Goal: Task Accomplishment & Management: Use online tool/utility

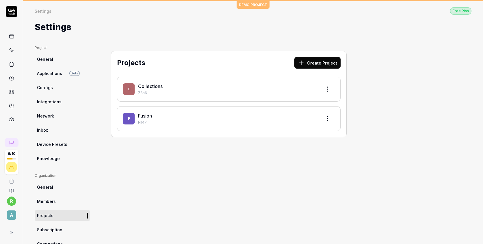
click at [314, 61] on button "Create Project" at bounding box center [318, 63] width 46 height 12
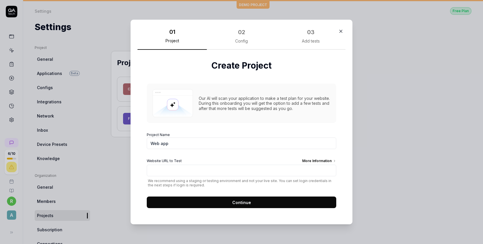
click at [187, 142] on input "Web app" at bounding box center [242, 143] width 190 height 12
type input "W"
type input "App"
click at [182, 165] on input "Website URL to Test More Information" at bounding box center [242, 171] width 190 height 12
paste input "[URL][DOMAIN_NAME]"
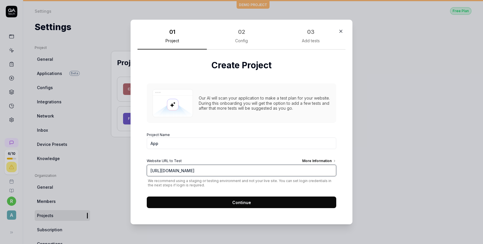
type input "[URL][DOMAIN_NAME]"
click at [204, 199] on button "Continue" at bounding box center [242, 202] width 190 height 12
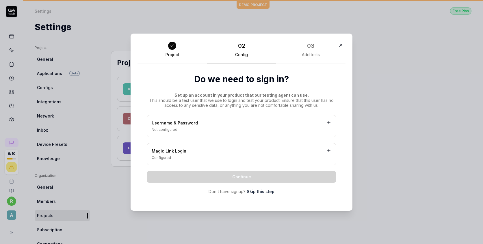
click at [207, 122] on div "Username & Password" at bounding box center [242, 123] width 180 height 7
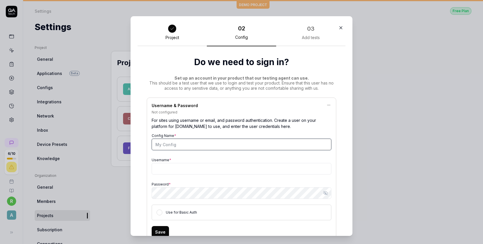
click at [192, 142] on input "Config Name *" at bounding box center [242, 145] width 180 height 12
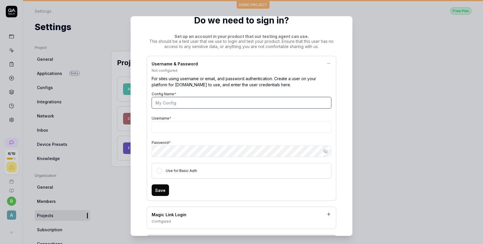
scroll to position [43, 0]
click at [162, 170] on div "Use for Basic Auth" at bounding box center [242, 170] width 180 height 16
click at [160, 170] on button "Use for Basic Auth" at bounding box center [160, 170] width 6 height 6
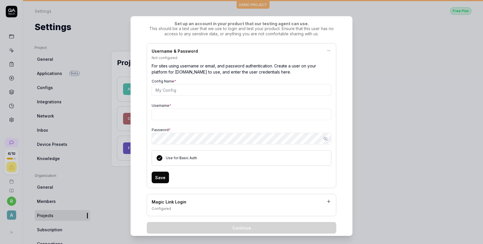
scroll to position [42, 0]
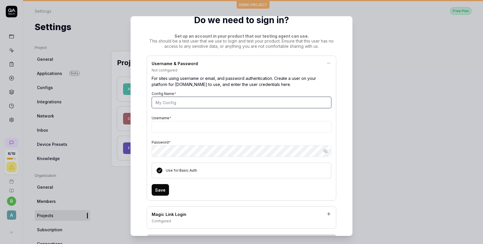
click at [197, 103] on input "Config Name *" at bounding box center [242, 103] width 180 height 12
type input "T"
type input "Vendor"
click at [174, 124] on input "Username *" at bounding box center [242, 127] width 180 height 12
paste input "[EMAIL_ADDRESS][DOMAIN_NAME]"
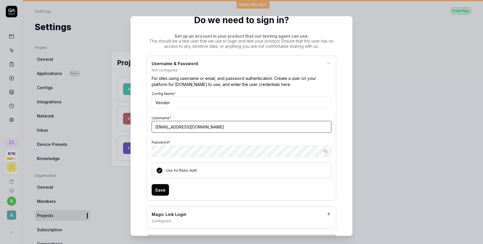
type input "[EMAIL_ADDRESS][DOMAIN_NAME]"
click at [161, 187] on button "Save" at bounding box center [160, 190] width 17 height 12
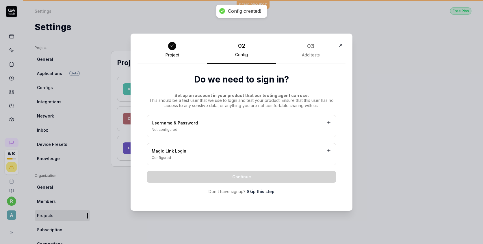
scroll to position [0, 0]
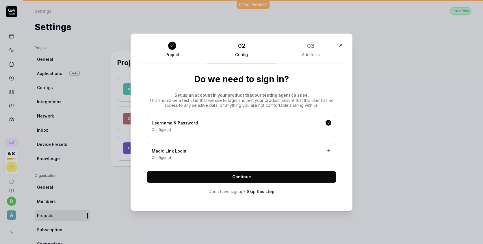
click at [252, 170] on div "Username & Password Configured Magic Link Login Configured Continue Don't have …" at bounding box center [242, 155] width 190 height 80
click at [248, 178] on span "Continue" at bounding box center [241, 176] width 19 height 6
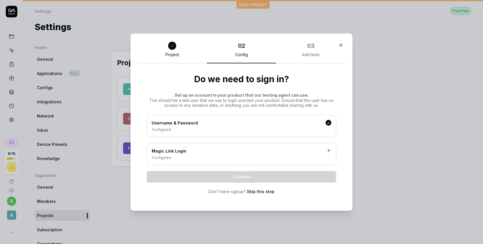
click at [241, 55] on div "Config" at bounding box center [241, 54] width 13 height 5
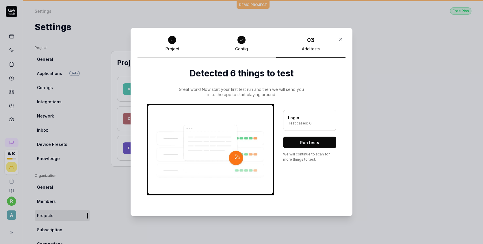
click at [302, 143] on button "Run tests" at bounding box center [309, 142] width 53 height 12
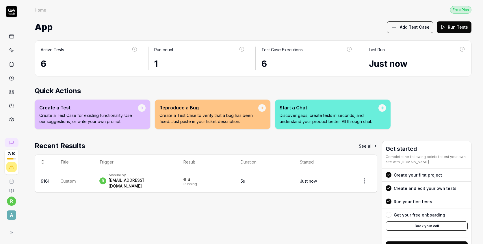
scroll to position [23, 0]
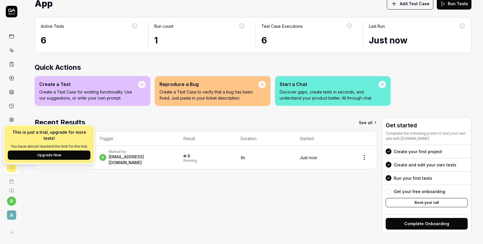
click at [29, 153] on div "This is just a trial, upgrade for more tests! You have almost reached the limit…" at bounding box center [49, 144] width 90 height 38
click at [32, 150] on button "Upgrade Now" at bounding box center [49, 154] width 83 height 9
click at [11, 200] on html "7 / 10 r A Home Free Plan Home Free Plan App Add Test Case Run Tests Active Tes…" at bounding box center [241, 122] width 483 height 244
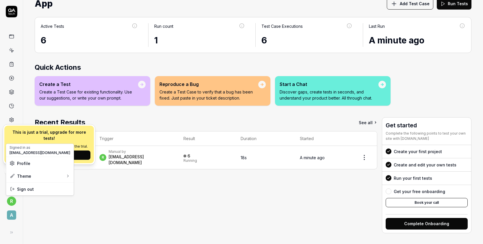
click at [13, 213] on html "7 / 10 r A Home Free Plan Home Free Plan App Add Test Case Run Tests Active Tes…" at bounding box center [241, 122] width 483 height 244
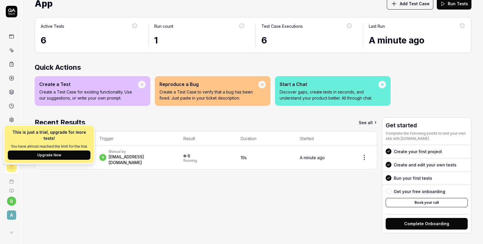
click at [13, 213] on span "A" at bounding box center [11, 214] width 9 height 9
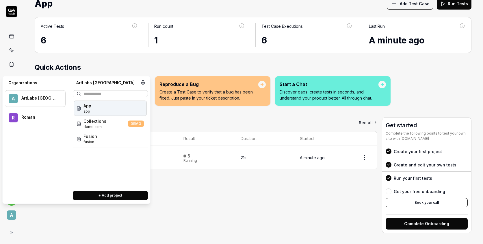
click at [36, 102] on div "A ArtLabs [GEOGRAPHIC_DATA]" at bounding box center [35, 98] width 61 height 17
click at [30, 119] on div "Roman" at bounding box center [39, 117] width 36 height 5
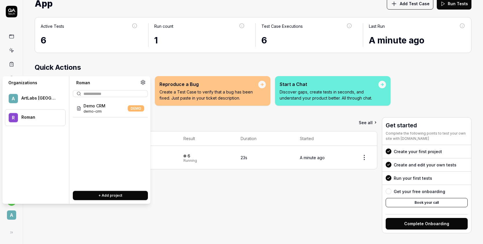
click at [32, 100] on div "ArtLabs [GEOGRAPHIC_DATA]" at bounding box center [39, 97] width 36 height 5
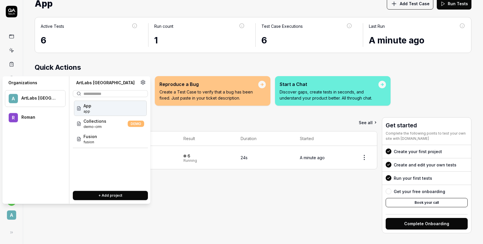
click at [31, 118] on div "Roman" at bounding box center [39, 117] width 36 height 5
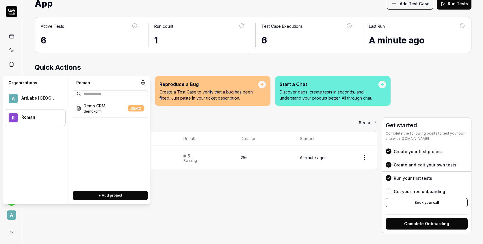
click at [32, 96] on div "ArtLabs [GEOGRAPHIC_DATA]" at bounding box center [39, 97] width 36 height 5
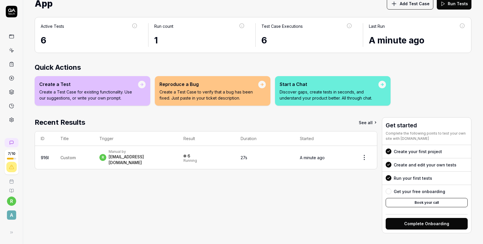
click at [188, 209] on div "Recent Results See all ID Title Trigger Result Duration Started 916l Custom r M…" at bounding box center [206, 175] width 343 height 116
click at [17, 232] on div at bounding box center [12, 232] width 12 height 12
click at [11, 232] on icon at bounding box center [10, 232] width 5 height 5
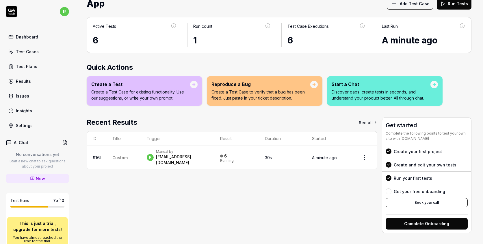
scroll to position [86, 0]
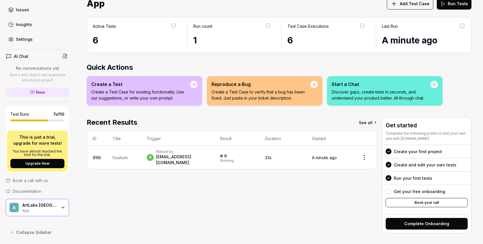
click at [42, 228] on button "Collapse Sidebar" at bounding box center [37, 232] width 63 height 12
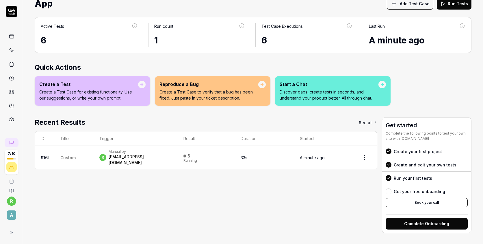
scroll to position [0, 0]
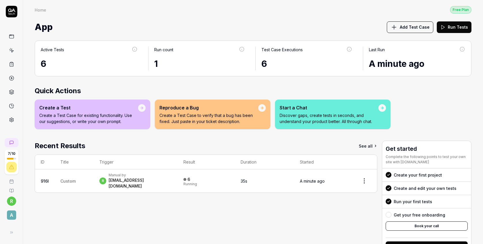
click at [14, 116] on link at bounding box center [11, 120] width 10 height 10
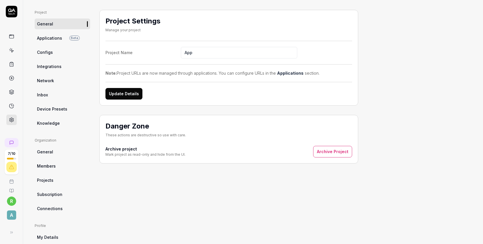
scroll to position [86, 0]
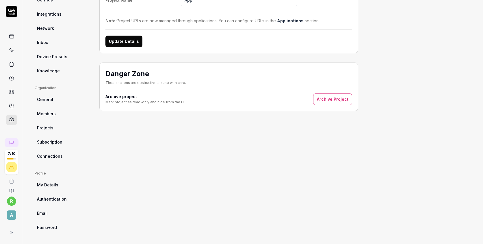
click at [56, 111] on link "Members" at bounding box center [63, 113] width 56 height 11
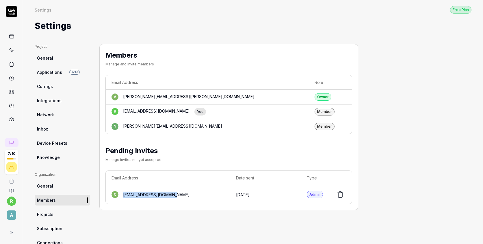
drag, startPoint x: 176, startPoint y: 193, endPoint x: 120, endPoint y: 193, distance: 56.1
click at [120, 193] on div "c [EMAIL_ADDRESS][DOMAIN_NAME]" at bounding box center [168, 194] width 113 height 7
drag, startPoint x: 196, startPoint y: 96, endPoint x: 122, endPoint y: 95, distance: 73.5
click at [122, 95] on div "a [EMAIL_ADDRESS][PERSON_NAME][DOMAIN_NAME]" at bounding box center [208, 96] width 192 height 7
copy div "[PERSON_NAME][EMAIL_ADDRESS][PERSON_NAME][DOMAIN_NAME]"
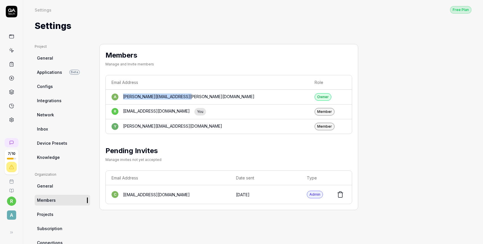
click at [12, 38] on rect at bounding box center [11, 36] width 4 height 3
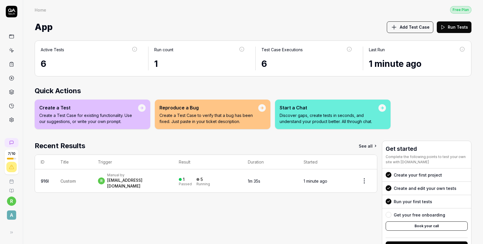
click at [75, 178] on span "Custom" at bounding box center [67, 180] width 15 height 5
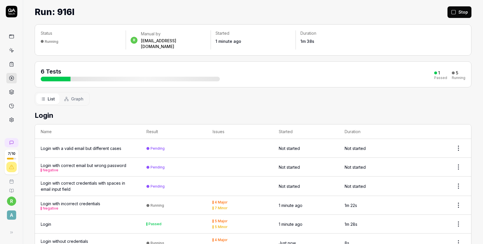
scroll to position [27, 0]
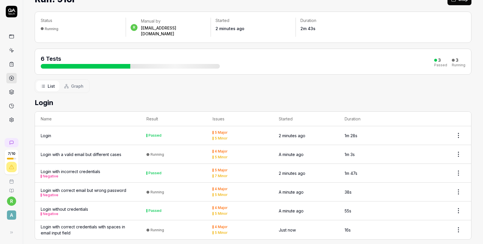
click at [193, 126] on td "Passed" at bounding box center [174, 135] width 66 height 19
click at [39, 130] on td "Login" at bounding box center [88, 135] width 106 height 19
click at [67, 132] on td "Login" at bounding box center [88, 135] width 106 height 19
click at [12, 81] on link at bounding box center [11, 78] width 10 height 10
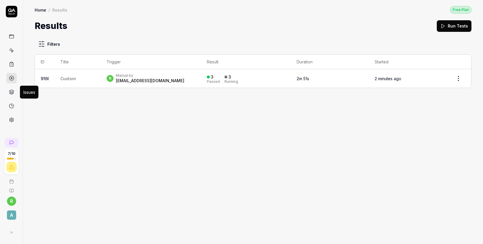
click at [13, 92] on icon at bounding box center [11, 91] width 5 height 5
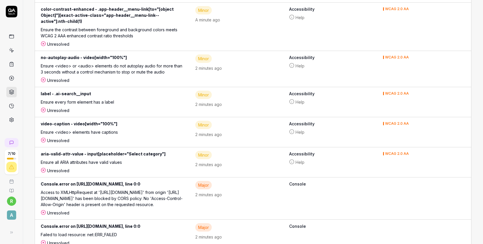
scroll to position [64, 0]
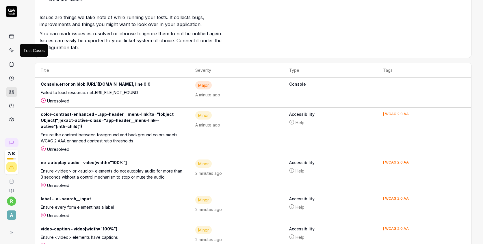
click at [11, 52] on icon at bounding box center [11, 50] width 5 height 5
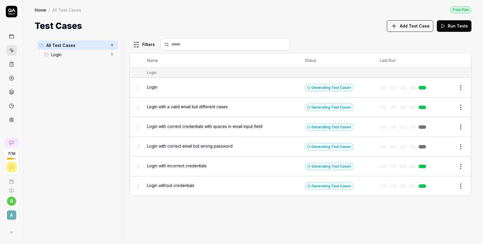
click at [61, 52] on span "Login" at bounding box center [79, 54] width 56 height 6
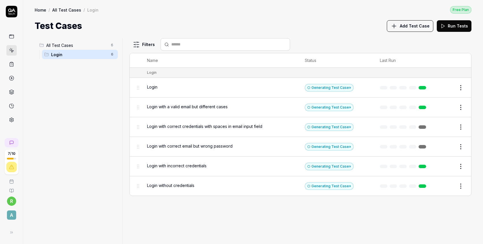
click at [406, 27] on span "Add Test Case" at bounding box center [415, 26] width 30 height 6
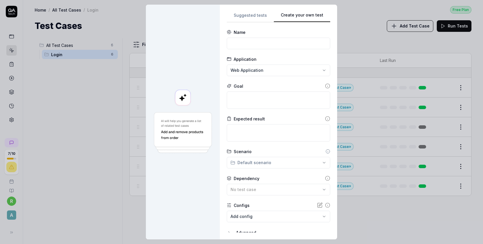
click at [293, 64] on div "**********" at bounding box center [279, 122] width 104 height 221
click at [264, 48] on input at bounding box center [279, 44] width 104 height 12
type input "Ф"
click at [287, 64] on div "**********" at bounding box center [241, 122] width 483 height 244
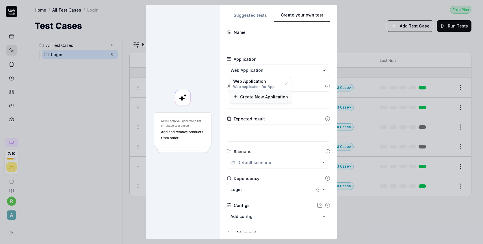
click at [267, 95] on span "Create New Application" at bounding box center [264, 97] width 48 height 6
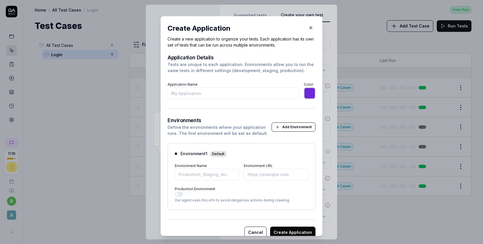
type input "*******"
click at [308, 29] on button "button" at bounding box center [311, 27] width 9 height 9
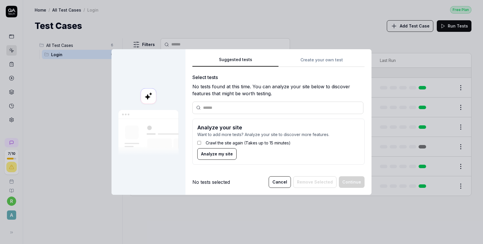
click at [261, 18] on div "Suggested tests Suggested tests Create your own test Select tests No tests foun…" at bounding box center [241, 122] width 483 height 244
click at [207, 153] on span "Analyze my site" at bounding box center [217, 154] width 32 height 6
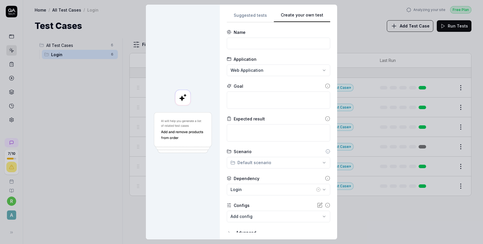
click at [311, 69] on div "**********" at bounding box center [279, 122] width 104 height 221
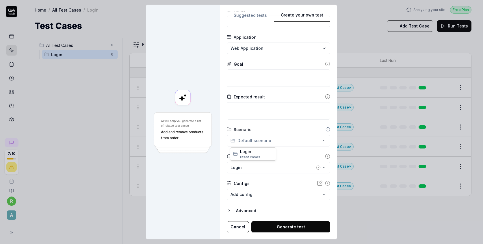
click at [258, 138] on div "**********" at bounding box center [241, 122] width 483 height 244
click at [257, 166] on div "Login" at bounding box center [273, 167] width 84 height 6
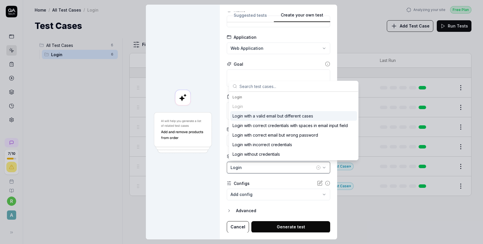
click at [257, 166] on div "Login" at bounding box center [273, 167] width 84 height 6
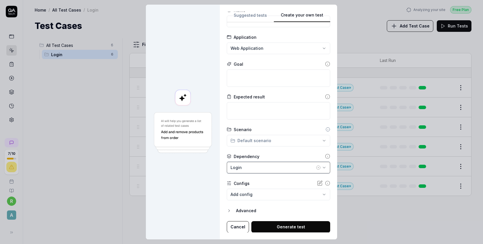
scroll to position [0, 0]
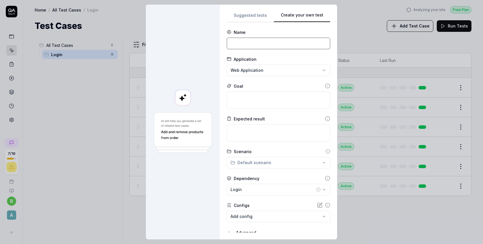
click at [256, 46] on input at bounding box center [279, 44] width 104 height 12
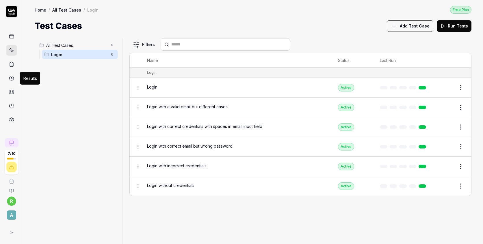
click at [12, 79] on icon at bounding box center [11, 77] width 5 height 5
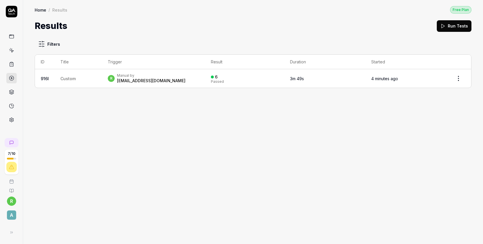
click at [13, 39] on link at bounding box center [11, 36] width 10 height 10
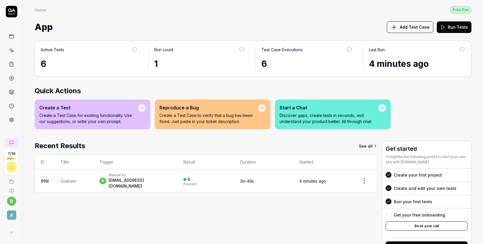
click at [11, 180] on icon at bounding box center [11, 181] width 5 height 5
click at [11, 39] on link at bounding box center [11, 36] width 10 height 10
click at [409, 28] on span "Add Test Case" at bounding box center [415, 27] width 30 height 6
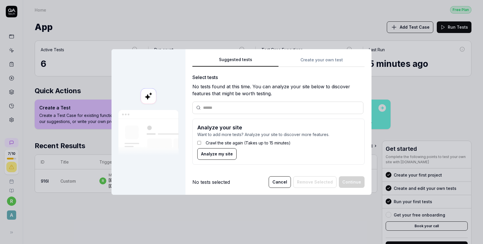
click at [226, 105] on input "text" at bounding box center [281, 108] width 157 height 6
paste input "**********"
type input "**********"
click at [220, 151] on span "Analyze my site" at bounding box center [217, 154] width 32 height 6
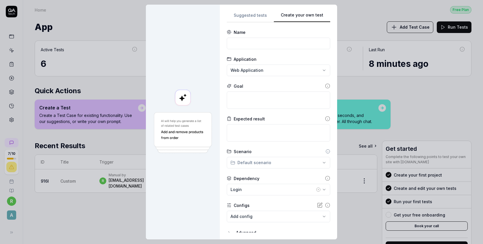
click at [314, 68] on div "**********" at bounding box center [279, 122] width 104 height 221
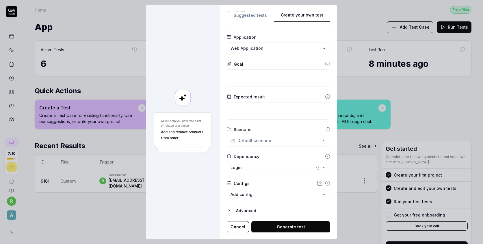
click at [230, 212] on icon "button" at bounding box center [229, 210] width 5 height 5
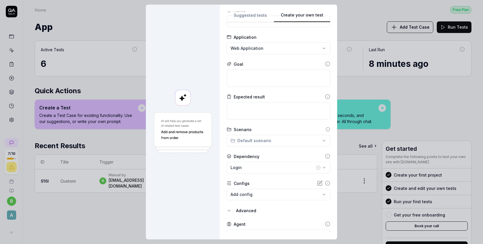
scroll to position [49, 0]
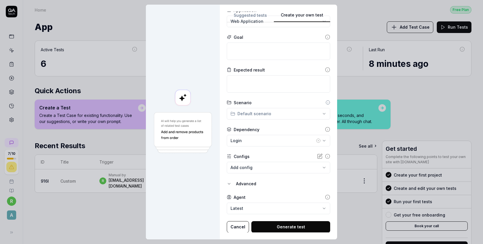
click at [241, 209] on body "7 / 10 r A Home Free Plan Home Free Plan App Add Test Case Run Tests Active Tes…" at bounding box center [241, 122] width 483 height 244
click at [97, 200] on div "**********" at bounding box center [241, 122] width 483 height 244
click at [240, 227] on button "Cancel" at bounding box center [238, 227] width 22 height 12
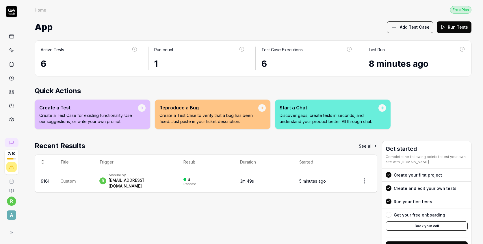
click at [12, 230] on icon at bounding box center [11, 232] width 5 height 5
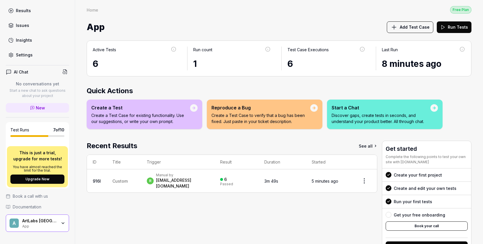
scroll to position [86, 0]
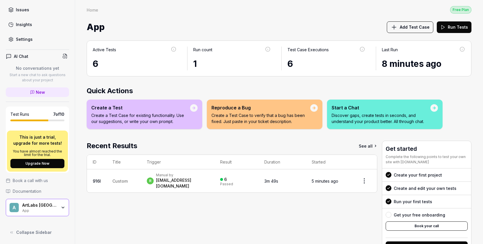
click at [37, 207] on div "ArtLabs [GEOGRAPHIC_DATA]" at bounding box center [39, 204] width 35 height 5
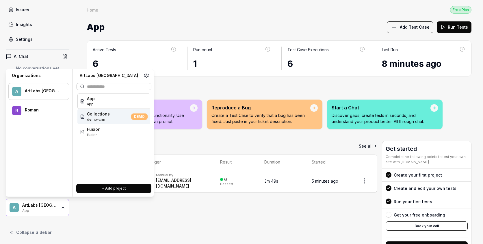
click at [96, 117] on span "demo-crm" at bounding box center [98, 119] width 23 height 5
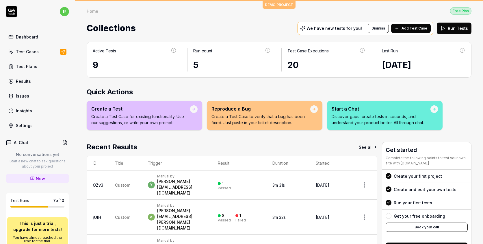
click at [366, 178] on html "r Dashboard Test Cases Test Plans Results Issues Insights Settings AI Chat No c…" at bounding box center [241, 122] width 483 height 244
click at [357, 170] on html "r Dashboard Test Cases Test Plans Results Issues Insights Settings AI Chat No c…" at bounding box center [241, 122] width 483 height 244
click at [362, 145] on link "See all" at bounding box center [368, 147] width 19 height 10
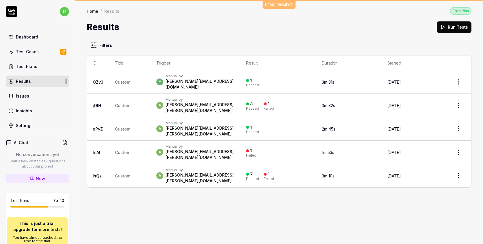
click at [101, 80] on link "OZv3" at bounding box center [98, 82] width 11 height 5
click at [117, 103] on span "Custom" at bounding box center [122, 105] width 15 height 5
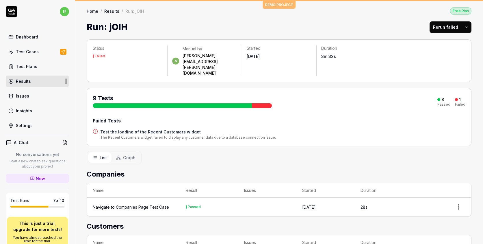
click at [98, 98] on div "9 Tests 8 Passed 1 Failed Failed Tests Test the loading of the Recent Customers…" at bounding box center [279, 117] width 373 height 46
drag, startPoint x: 98, startPoint y: 98, endPoint x: 115, endPoint y: 112, distance: 21.6
click at [115, 112] on div "9 Tests 8 Passed 1 Failed Failed Tests Test the loading of the Recent Customers…" at bounding box center [279, 117] width 373 height 46
click at [135, 117] on div "Failed Tests" at bounding box center [279, 120] width 373 height 7
click at [32, 40] on link "Dashboard" at bounding box center [37, 36] width 63 height 11
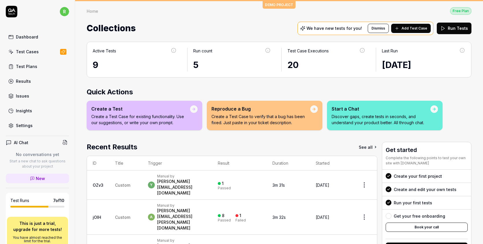
click at [34, 69] on link "Test Plans" at bounding box center [37, 66] width 63 height 11
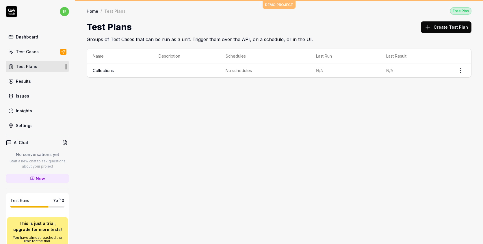
click at [34, 51] on div "Test Cases" at bounding box center [27, 52] width 23 height 6
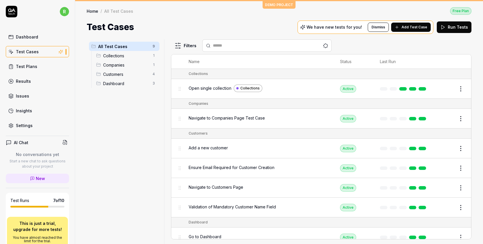
scroll to position [86, 0]
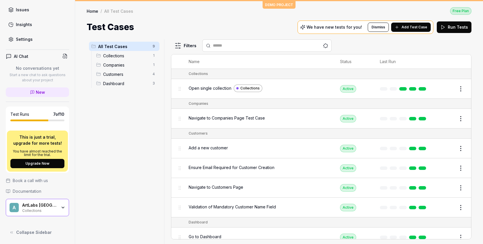
click at [43, 207] on div "ArtLabs [GEOGRAPHIC_DATA]" at bounding box center [39, 204] width 35 height 5
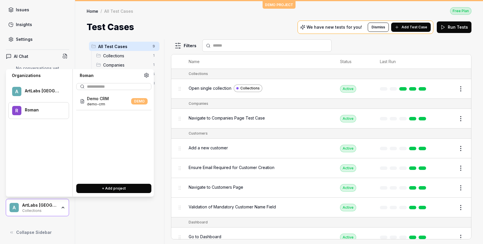
click at [30, 114] on div "[PERSON_NAME]" at bounding box center [38, 110] width 61 height 17
click at [34, 90] on div "ArtLabs [GEOGRAPHIC_DATA]" at bounding box center [43, 90] width 36 height 5
drag, startPoint x: 104, startPoint y: 134, endPoint x: 99, endPoint y: 118, distance: 17.4
click at [99, 118] on div "Collections demo-crm DEMO App app Fusion fusion" at bounding box center [113, 116] width 73 height 46
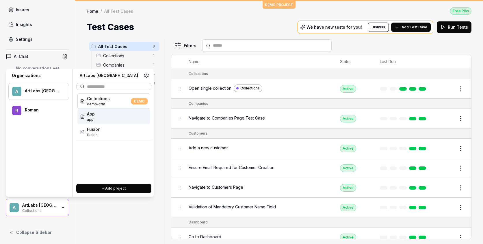
click at [99, 118] on div "App app" at bounding box center [113, 116] width 73 height 15
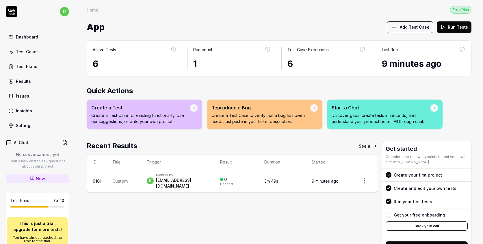
click at [122, 175] on td "Custom" at bounding box center [124, 180] width 34 height 23
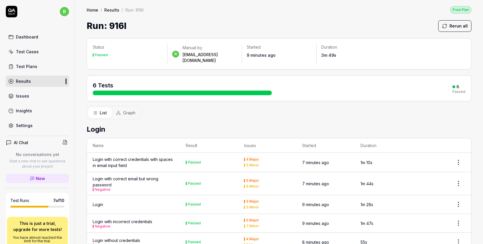
click at [33, 71] on link "Test Plans" at bounding box center [37, 66] width 63 height 11
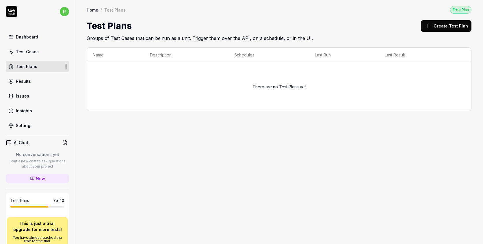
click at [19, 79] on div "Results" at bounding box center [23, 81] width 15 height 6
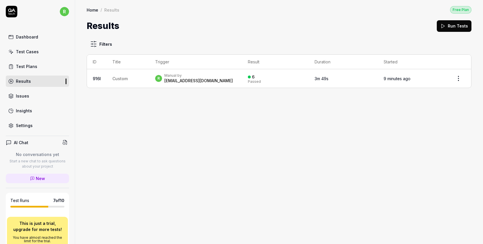
click at [16, 51] on div "Test Cases" at bounding box center [27, 52] width 23 height 6
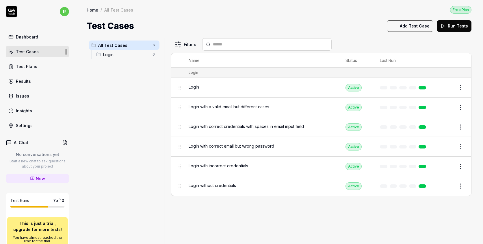
click at [122, 51] on span "Login" at bounding box center [126, 54] width 46 height 6
click at [113, 44] on span "All Test Cases" at bounding box center [123, 45] width 51 height 6
click at [35, 76] on link "Results" at bounding box center [37, 80] width 63 height 11
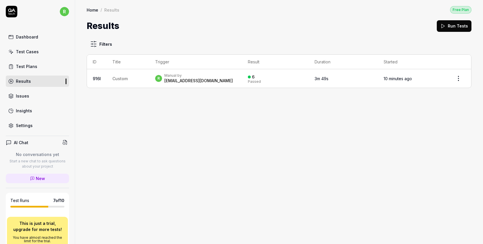
click at [39, 92] on link "Issues" at bounding box center [37, 95] width 63 height 11
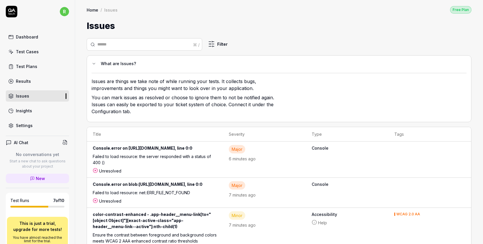
click at [31, 36] on div "Dashboard" at bounding box center [27, 37] width 22 height 6
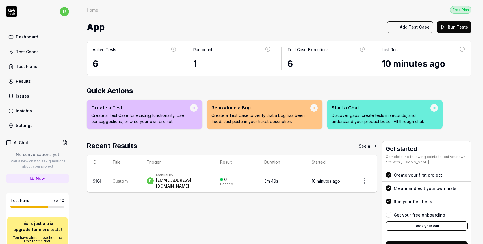
click at [409, 29] on span "Add Test Case" at bounding box center [415, 27] width 30 height 6
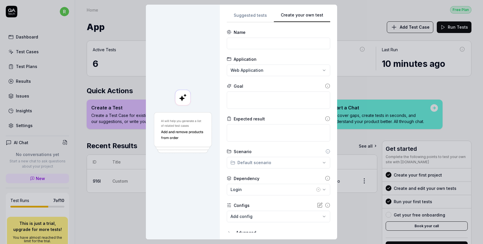
click at [307, 60] on div "**********" at bounding box center [279, 122] width 104 height 221
click at [254, 14] on div "**********" at bounding box center [241, 122] width 483 height 244
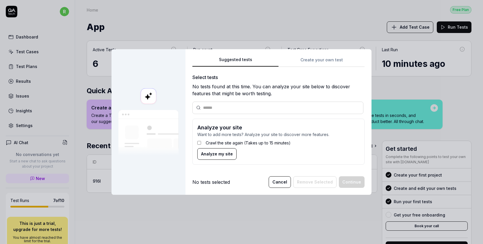
click at [279, 181] on button "Cancel" at bounding box center [280, 182] width 22 height 12
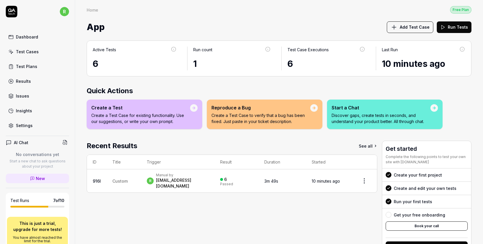
scroll to position [23, 0]
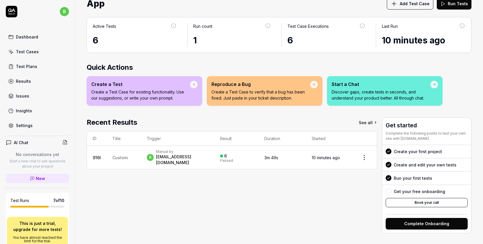
click at [39, 127] on link "Settings" at bounding box center [37, 125] width 63 height 11
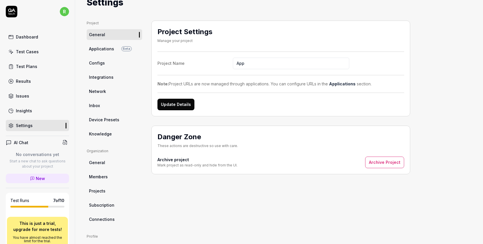
click at [112, 45] on link "Applications Beta" at bounding box center [115, 48] width 56 height 11
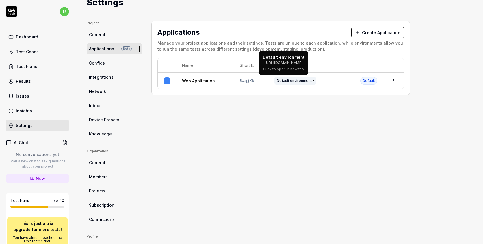
click at [296, 81] on span "Default environment" at bounding box center [296, 81] width 42 height 8
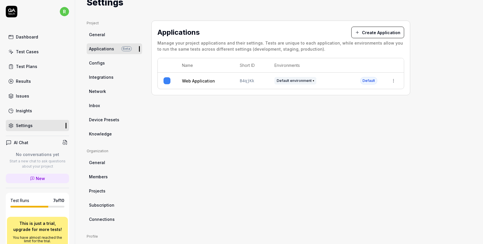
click at [118, 65] on link "Configs" at bounding box center [115, 63] width 56 height 11
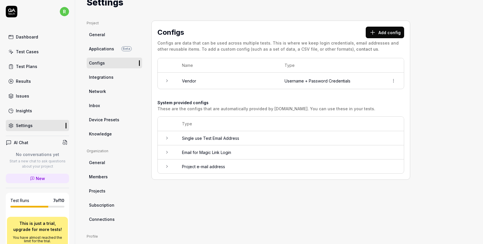
click at [114, 80] on link "Integrations" at bounding box center [115, 77] width 56 height 11
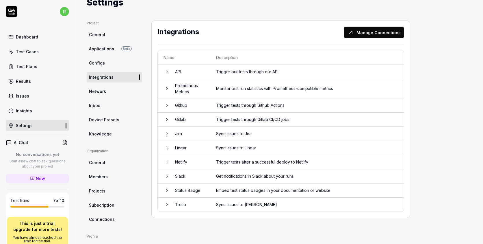
click at [111, 88] on link "Network" at bounding box center [115, 91] width 56 height 11
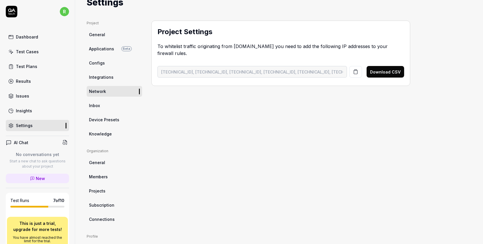
click at [107, 102] on link "Inbox" at bounding box center [115, 105] width 56 height 11
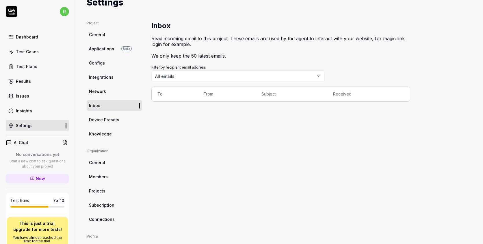
click at [111, 133] on link "Knowledge" at bounding box center [115, 133] width 56 height 11
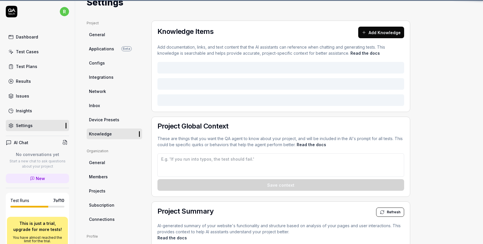
type textarea "*"
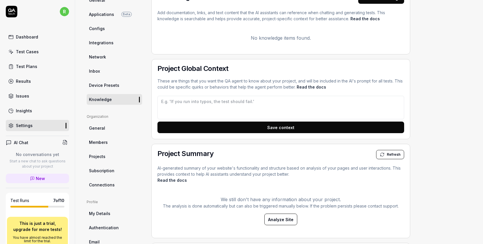
scroll to position [12, 0]
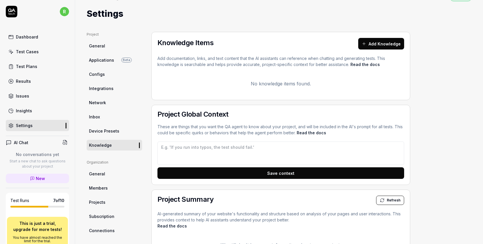
click at [114, 201] on link "Projects" at bounding box center [115, 202] width 56 height 11
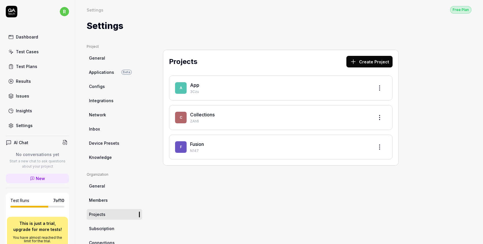
click at [28, 65] on div "Test Plans" at bounding box center [26, 66] width 21 height 6
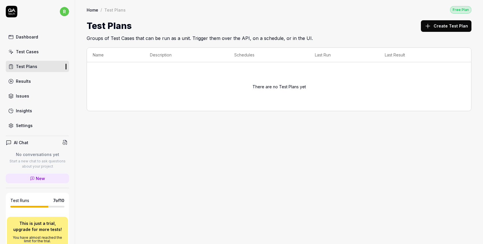
click at [29, 56] on link "Test Cases" at bounding box center [37, 51] width 63 height 11
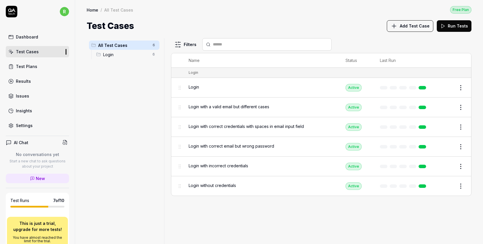
click at [36, 32] on link "Dashboard" at bounding box center [37, 36] width 63 height 11
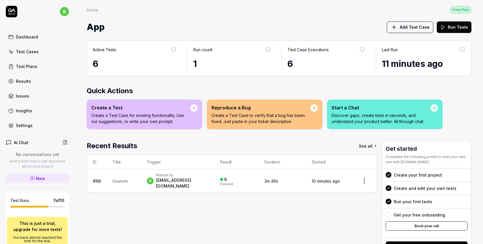
scroll to position [23, 0]
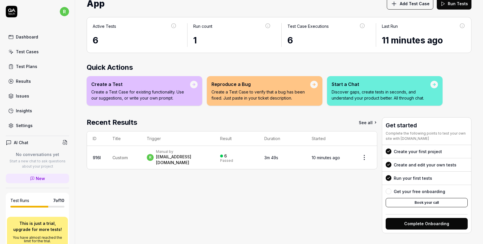
click at [30, 54] on div "Test Cases" at bounding box center [27, 52] width 23 height 6
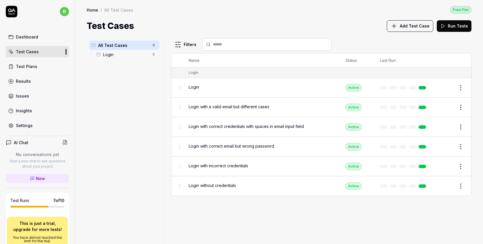
click at [18, 34] on div "Dashboard" at bounding box center [27, 37] width 22 height 6
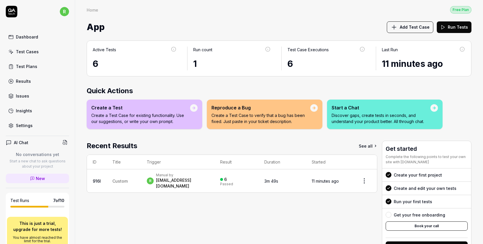
scroll to position [23, 0]
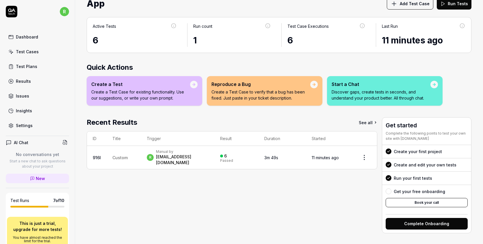
click at [419, 202] on button "Book your call" at bounding box center [427, 202] width 82 height 9
click at [31, 53] on div "Test Cases" at bounding box center [27, 52] width 23 height 6
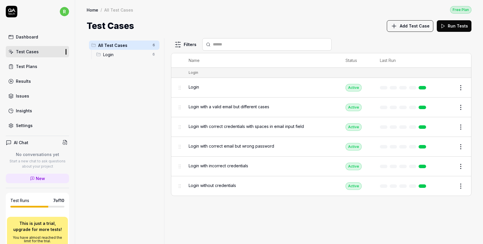
click at [30, 64] on div "Test Plans" at bounding box center [26, 66] width 21 height 6
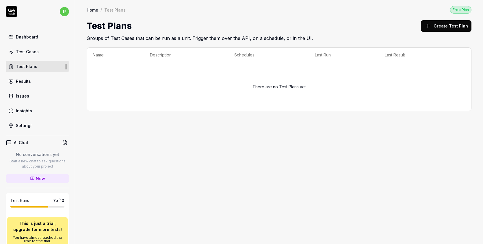
click at [26, 82] on div "Results" at bounding box center [23, 81] width 15 height 6
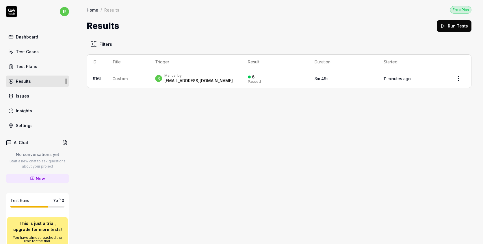
click at [27, 90] on link "Issues" at bounding box center [37, 95] width 63 height 11
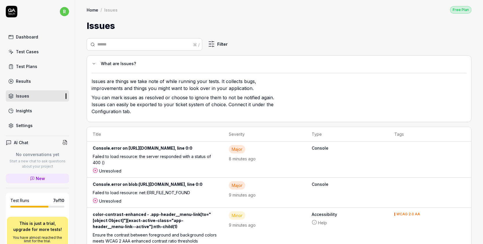
click at [29, 115] on link "Insights" at bounding box center [37, 110] width 63 height 11
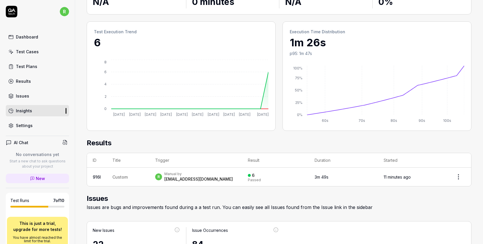
scroll to position [4, 0]
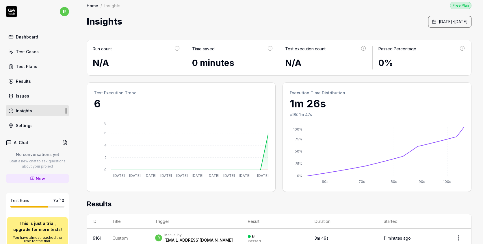
click at [45, 127] on link "Settings" at bounding box center [37, 125] width 63 height 11
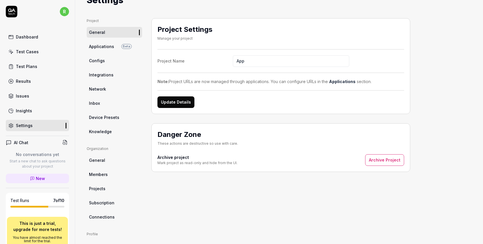
scroll to position [27, 0]
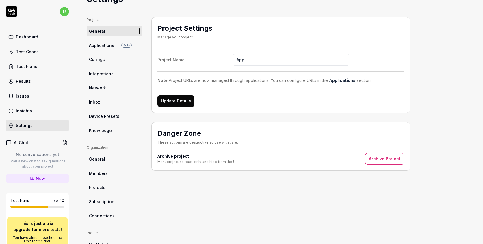
drag, startPoint x: 250, startPoint y: 59, endPoint x: 234, endPoint y: 58, distance: 15.9
click at [234, 58] on input "App" at bounding box center [291, 60] width 117 height 12
paste input "devotedfusion"
type input "Devotedfusion_app"
click at [193, 79] on div "Note: Project URLs are now managed through applications. You can configure URLs…" at bounding box center [281, 80] width 247 height 6
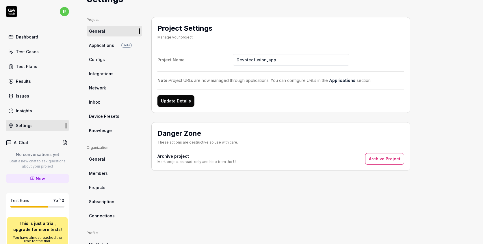
click at [109, 59] on link "Configs" at bounding box center [115, 59] width 56 height 11
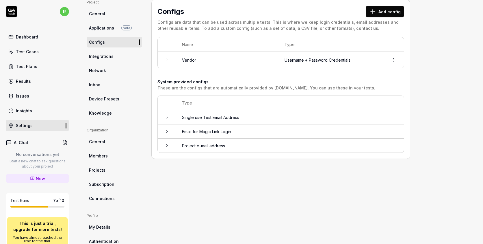
scroll to position [86, 0]
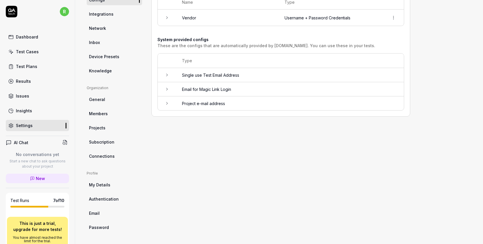
click at [29, 36] on div "Dashboard" at bounding box center [27, 37] width 22 height 6
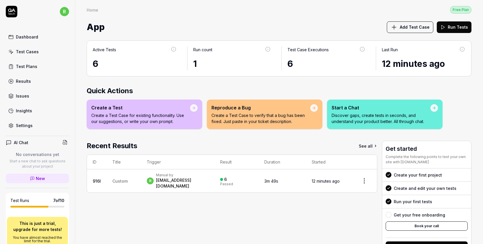
click at [404, 25] on span "Add Test Case" at bounding box center [415, 27] width 30 height 6
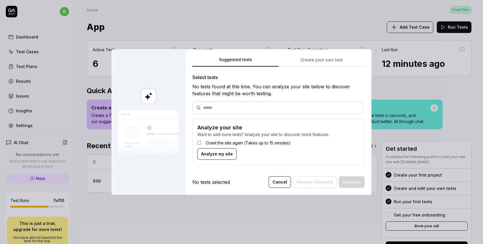
click at [214, 154] on span "Analyze my site" at bounding box center [217, 154] width 32 height 6
